Goal: Transaction & Acquisition: Purchase product/service

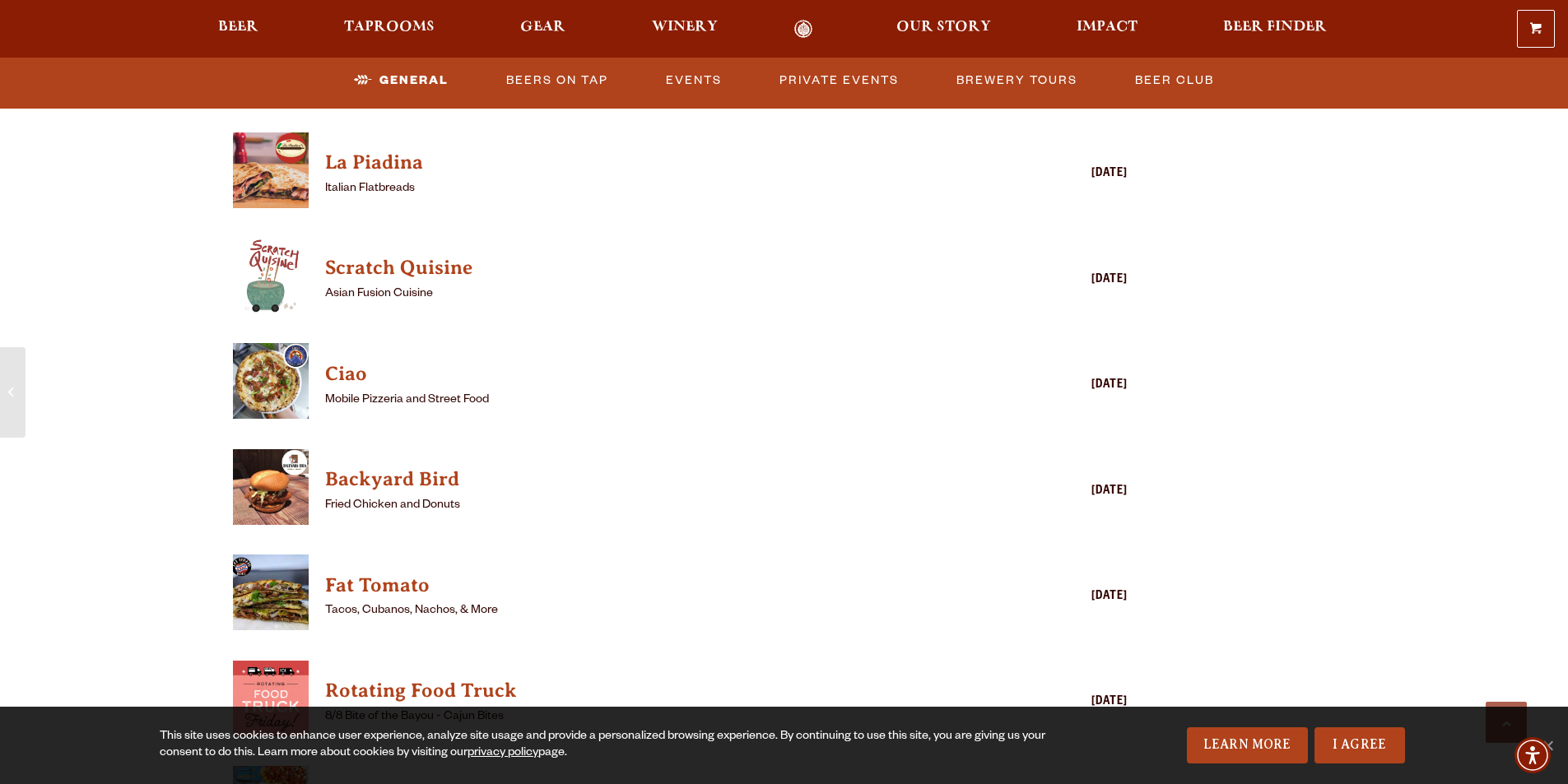
scroll to position [1646, 0]
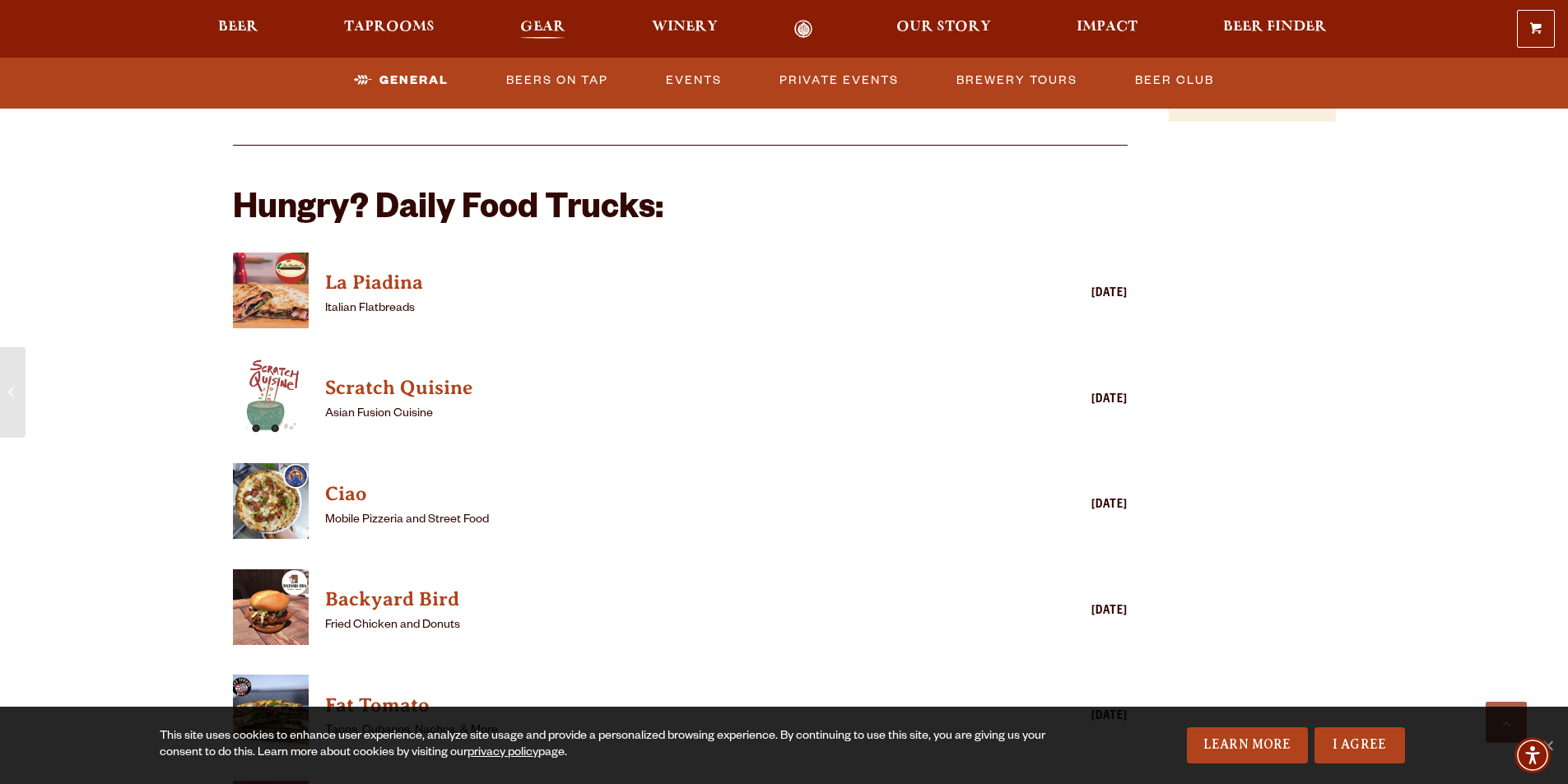
click at [549, 31] on span "Gear" at bounding box center [542, 26] width 45 height 13
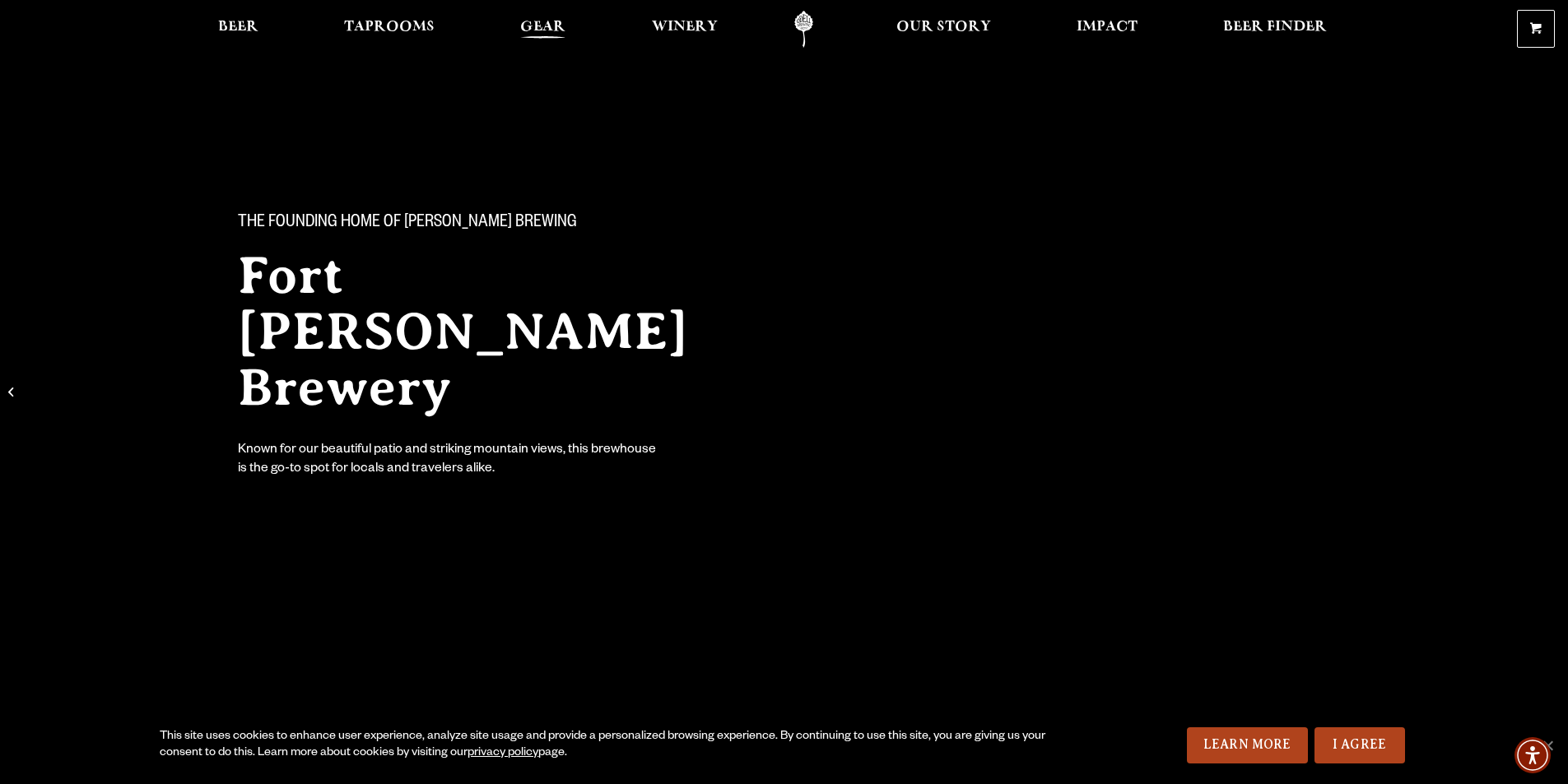
click at [545, 28] on span "Gear" at bounding box center [542, 26] width 45 height 13
